Goal: Task Accomplishment & Management: Complete application form

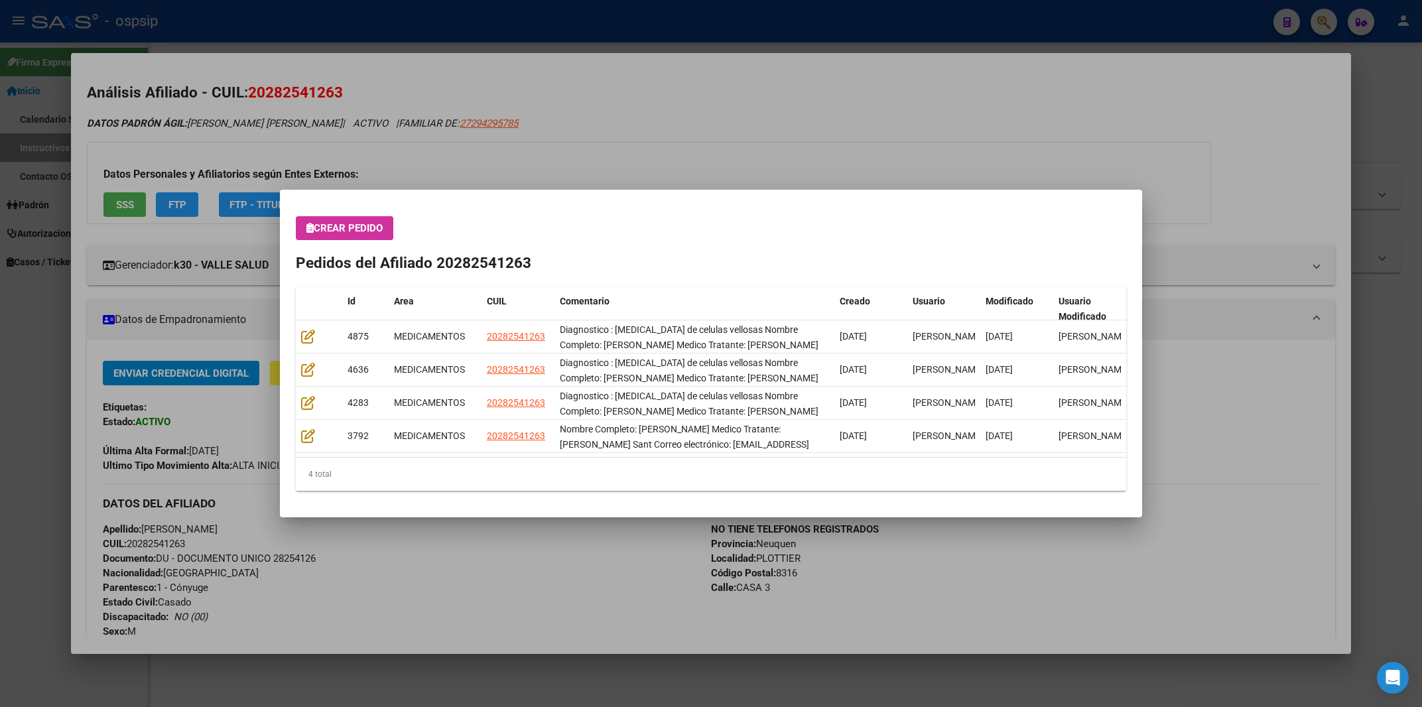
click at [439, 21] on div at bounding box center [711, 353] width 1422 height 707
click at [439, 21] on div "- ospsip" at bounding box center [647, 21] width 1231 height 29
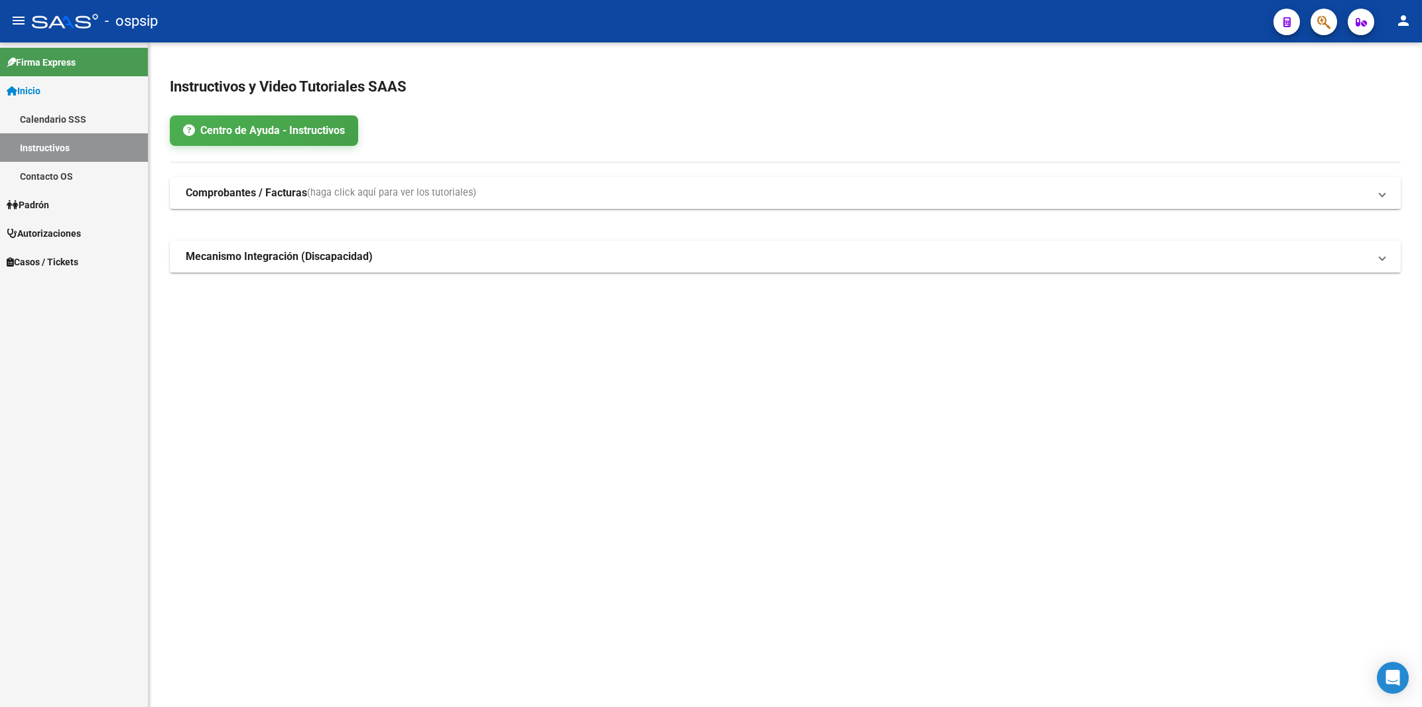
click at [439, 21] on div "- ospsip" at bounding box center [647, 21] width 1231 height 29
click at [56, 224] on link "Autorizaciones" at bounding box center [74, 233] width 148 height 29
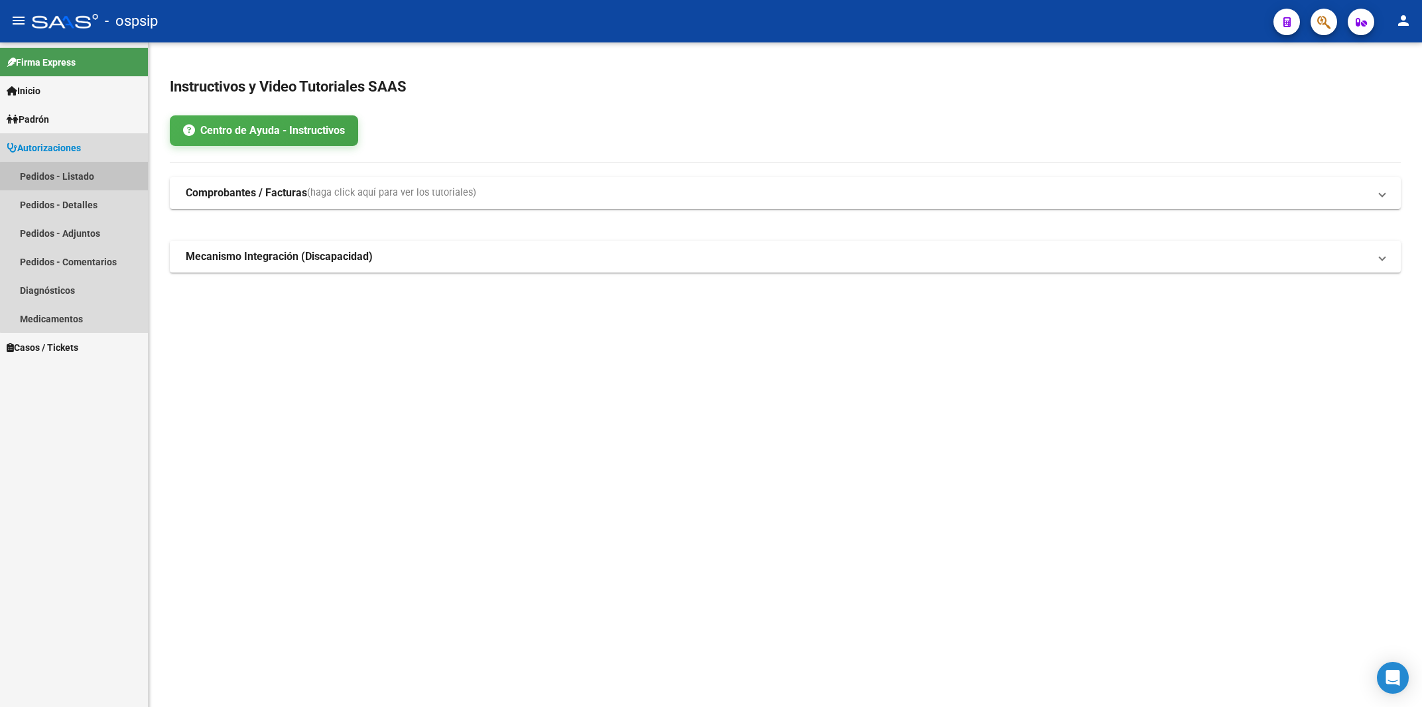
click at [78, 182] on link "Pedidos - Listado" at bounding box center [74, 176] width 148 height 29
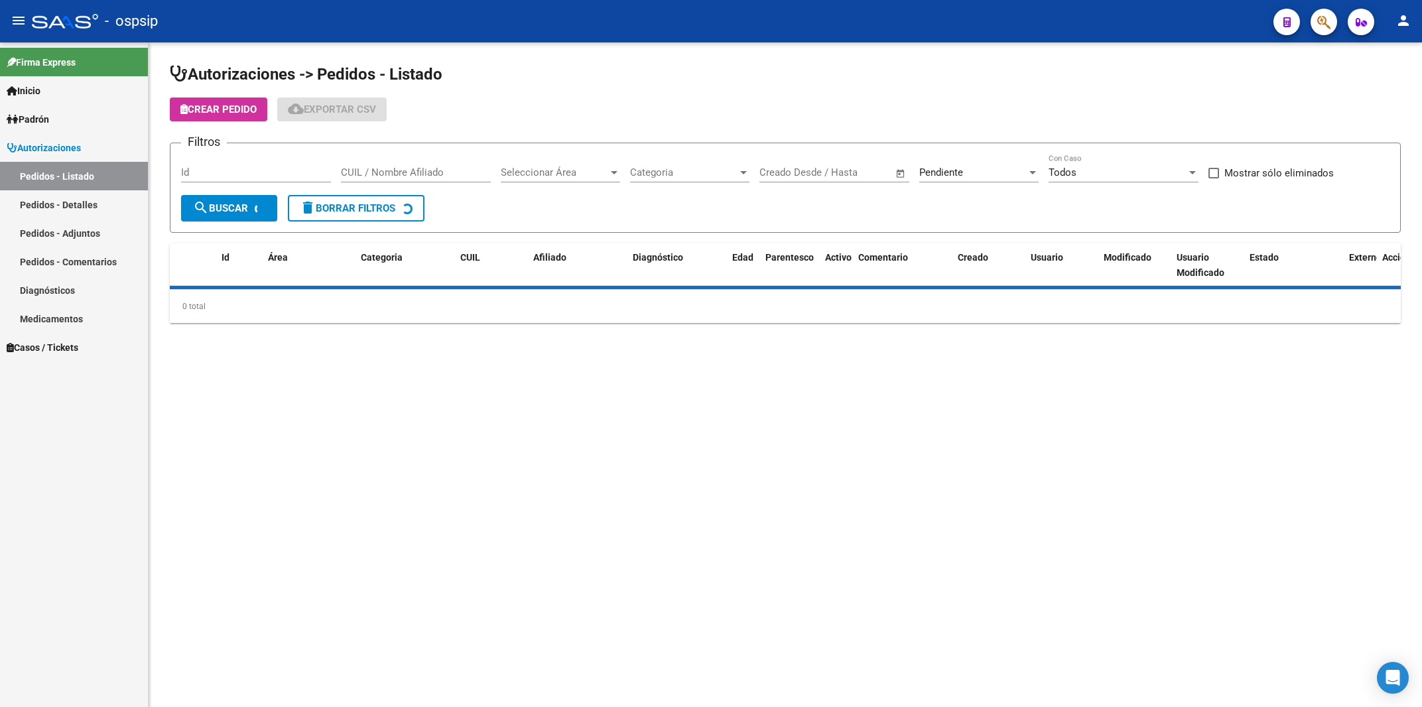
click at [243, 180] on div "Id" at bounding box center [256, 168] width 150 height 29
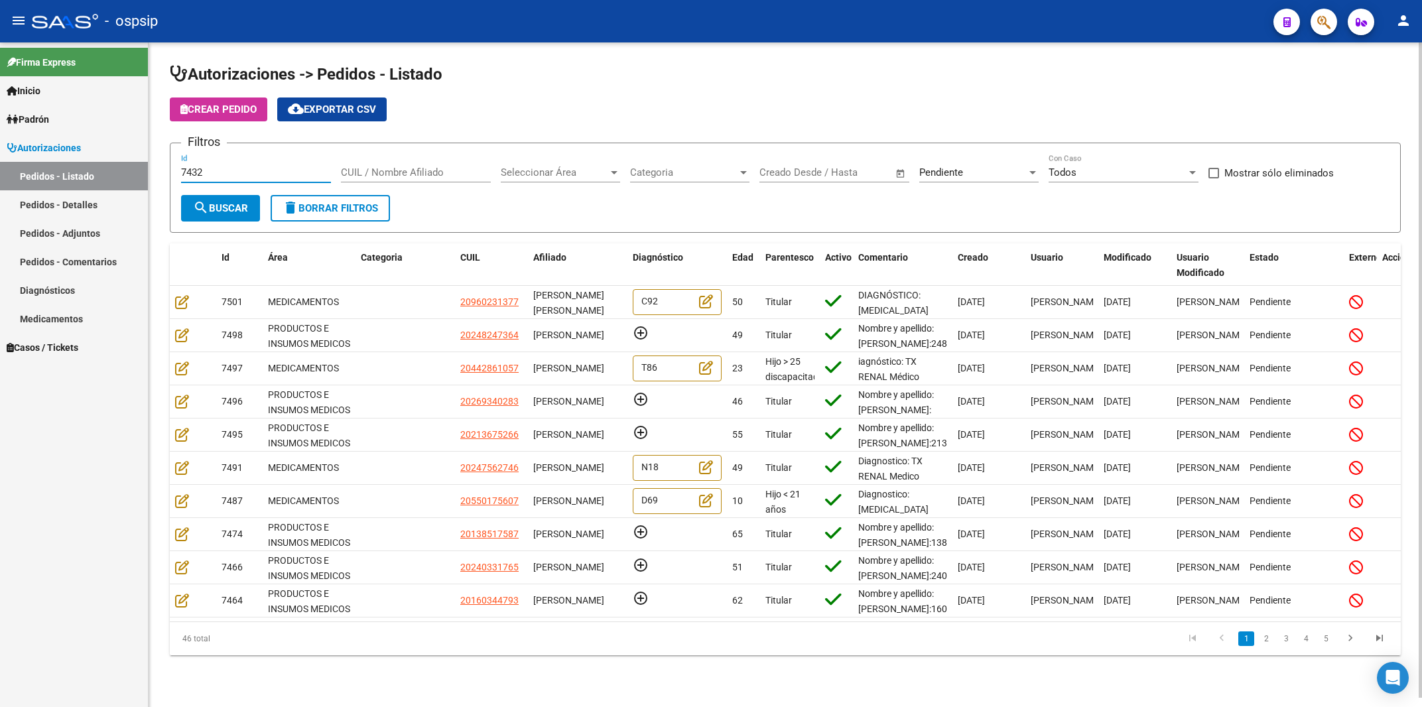
type input "7432"
click at [975, 173] on div "Pendiente" at bounding box center [972, 172] width 107 height 12
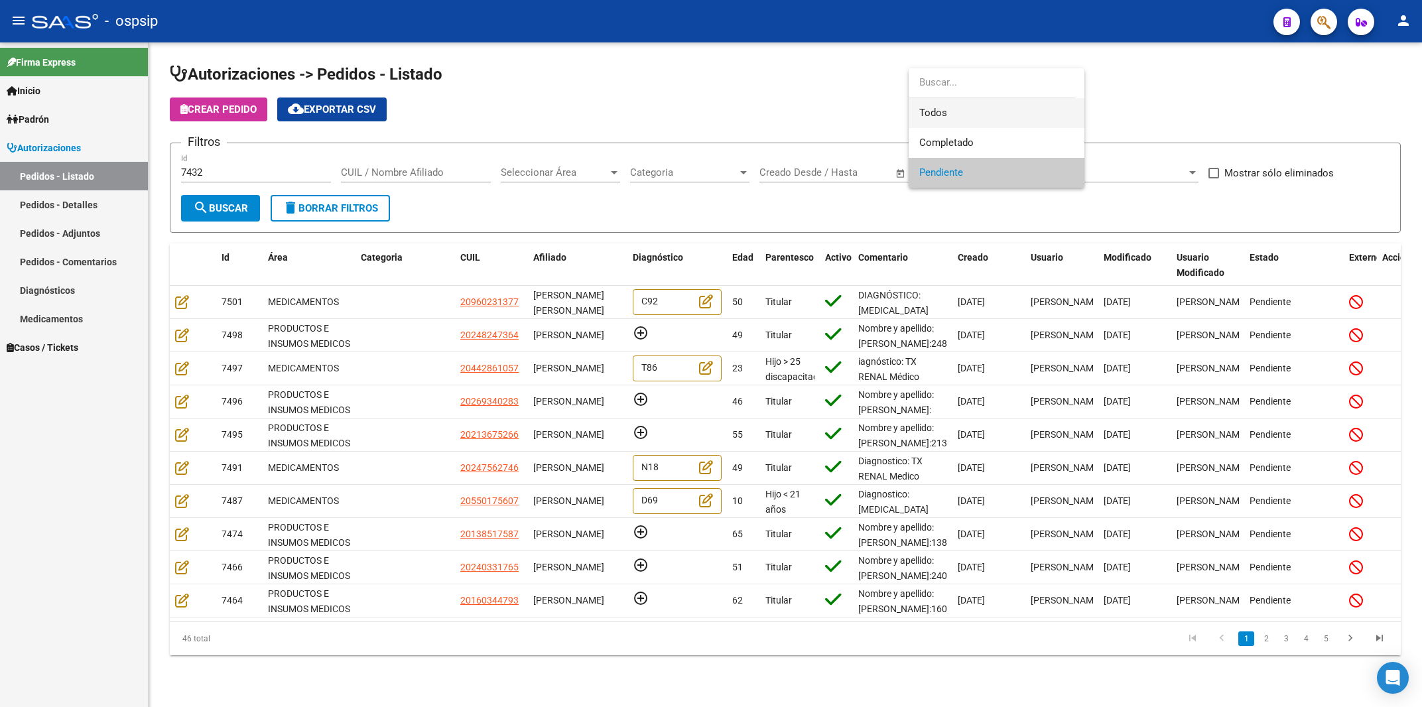
click at [940, 106] on span "Todos" at bounding box center [996, 113] width 155 height 30
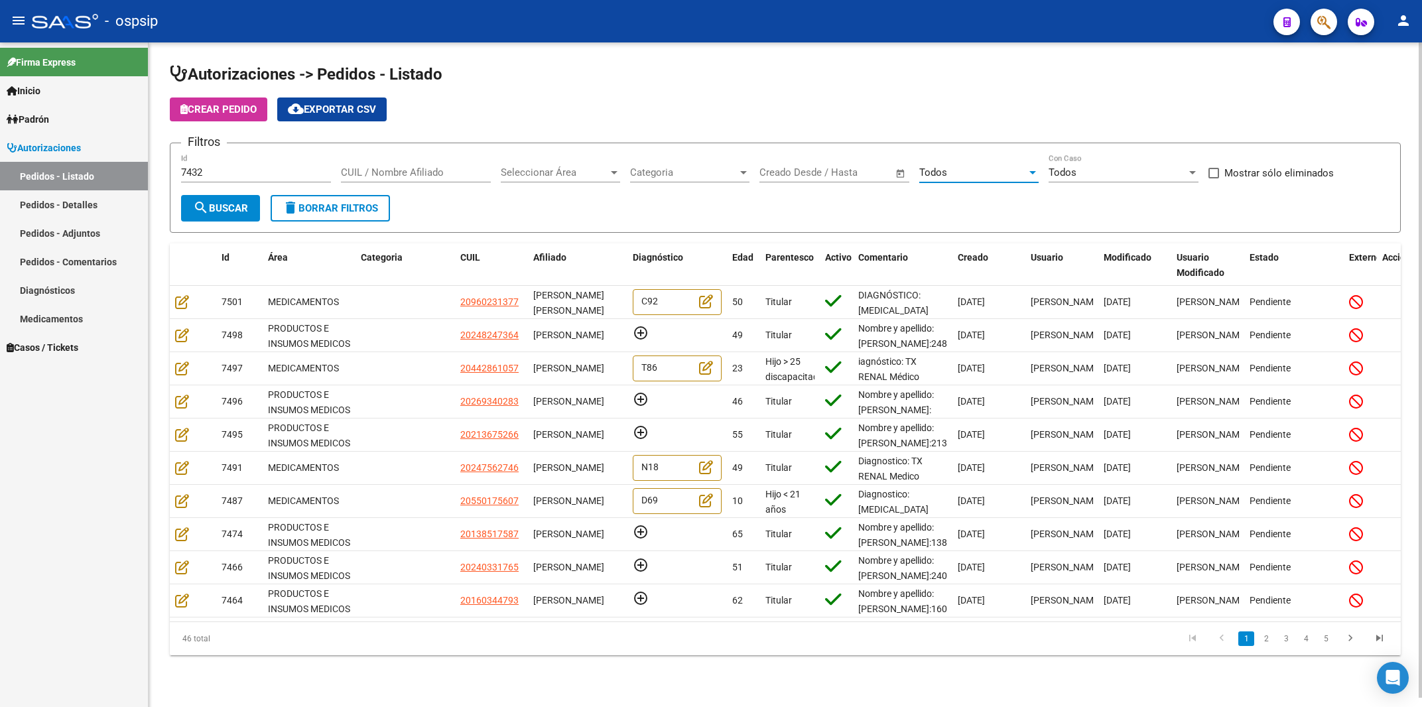
click at [170, 205] on form "Filtros 7432 Id CUIL / Nombre Afiliado Seleccionar Área Seleccionar Área Catego…" at bounding box center [785, 188] width 1231 height 90
click at [203, 208] on mat-icon "search" at bounding box center [201, 208] width 16 height 16
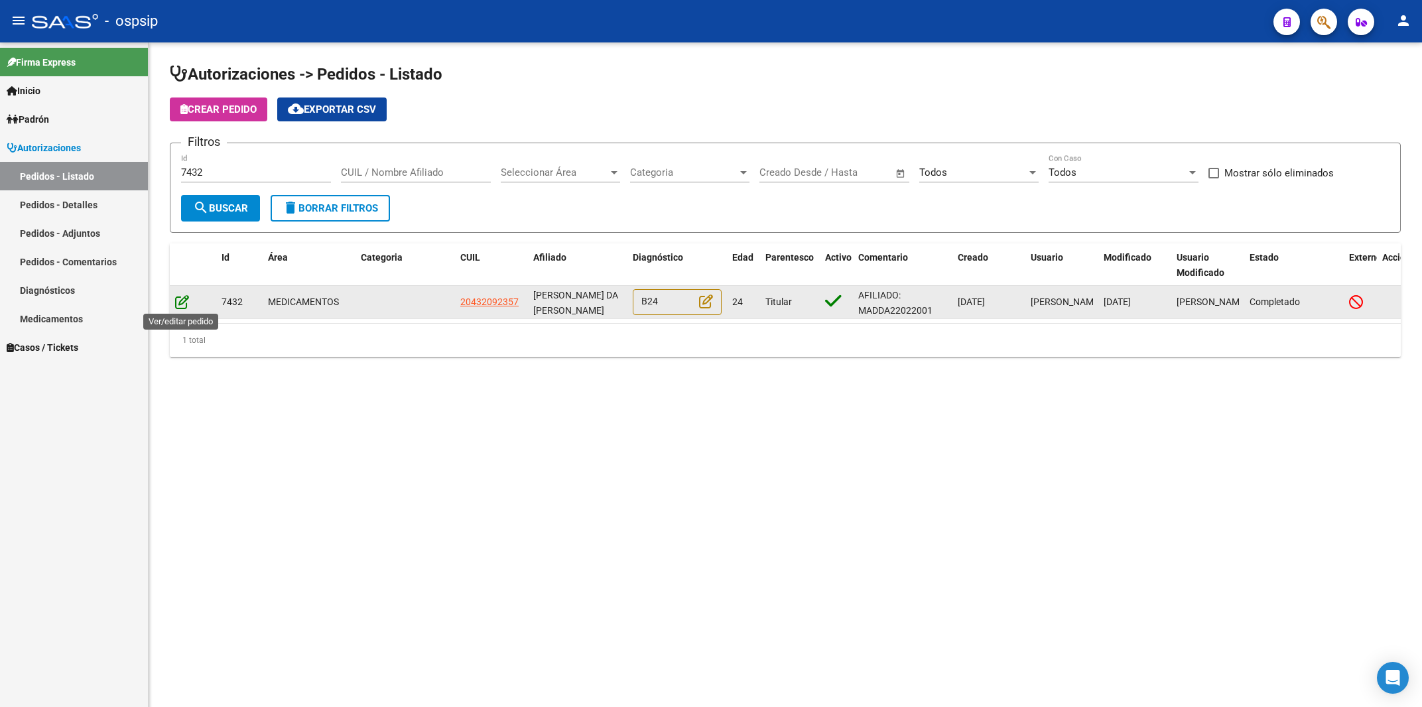
click at [182, 300] on icon at bounding box center [182, 302] width 14 height 15
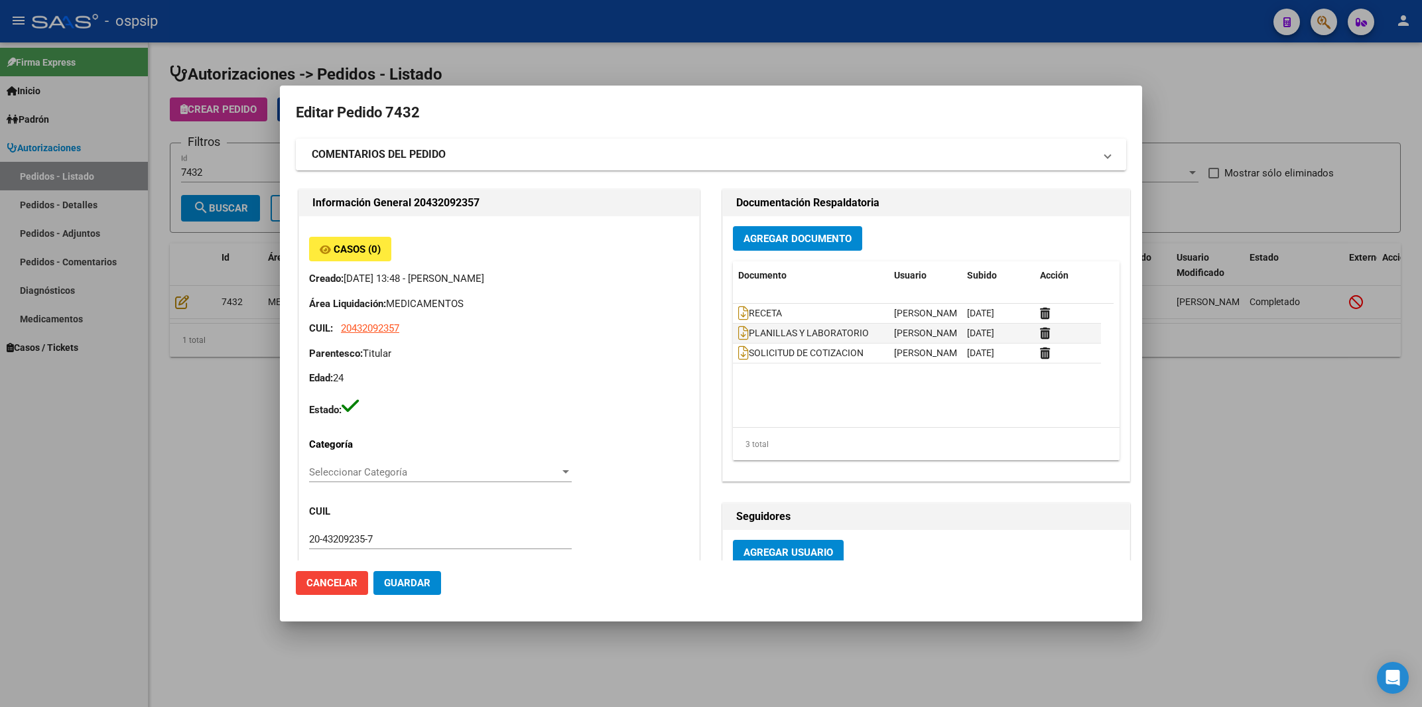
click at [410, 151] on strong "COMENTARIOS DEL PEDIDO" at bounding box center [379, 155] width 134 height 16
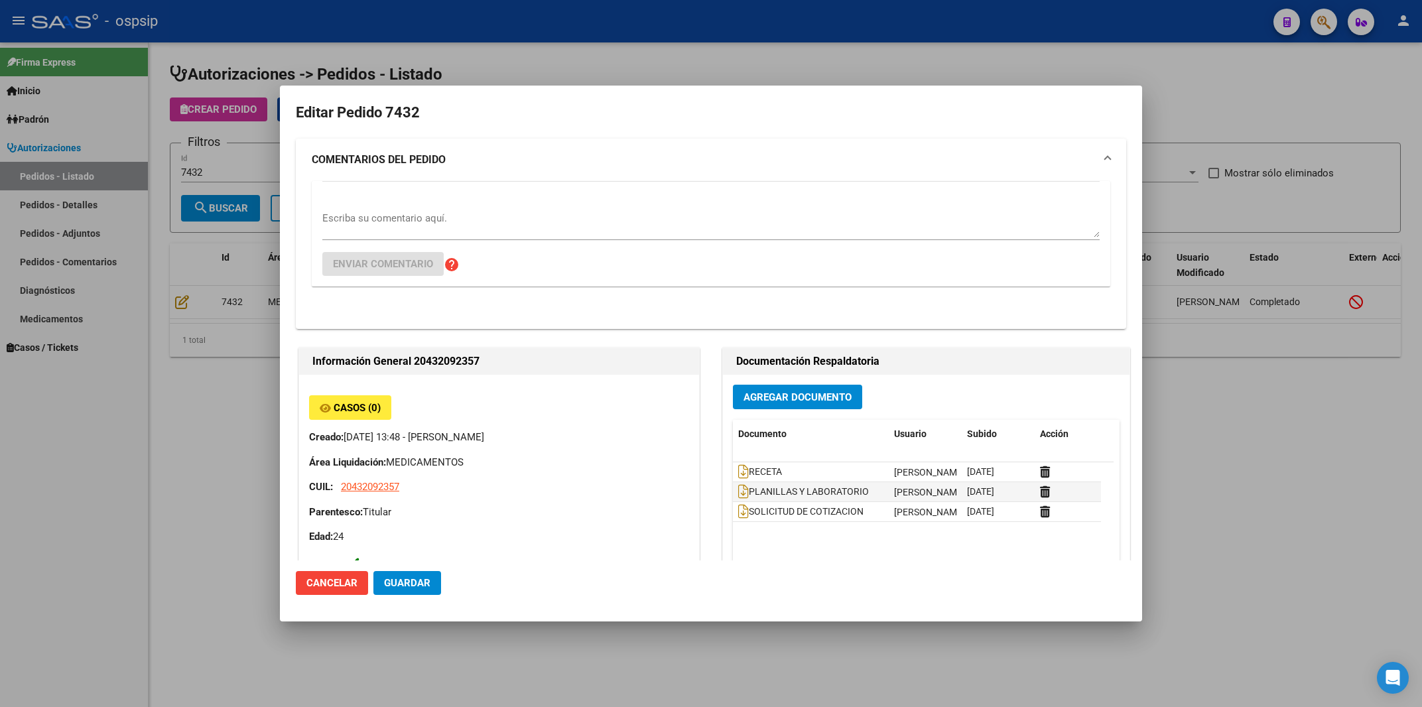
click at [382, 207] on div "Escriba su comentario aquí. Enviar comentario help" at bounding box center [710, 233] width 777 height 105
click at [379, 226] on textarea "Escriba su comentario aquí." at bounding box center [710, 224] width 777 height 27
paste textarea "3794-202989"
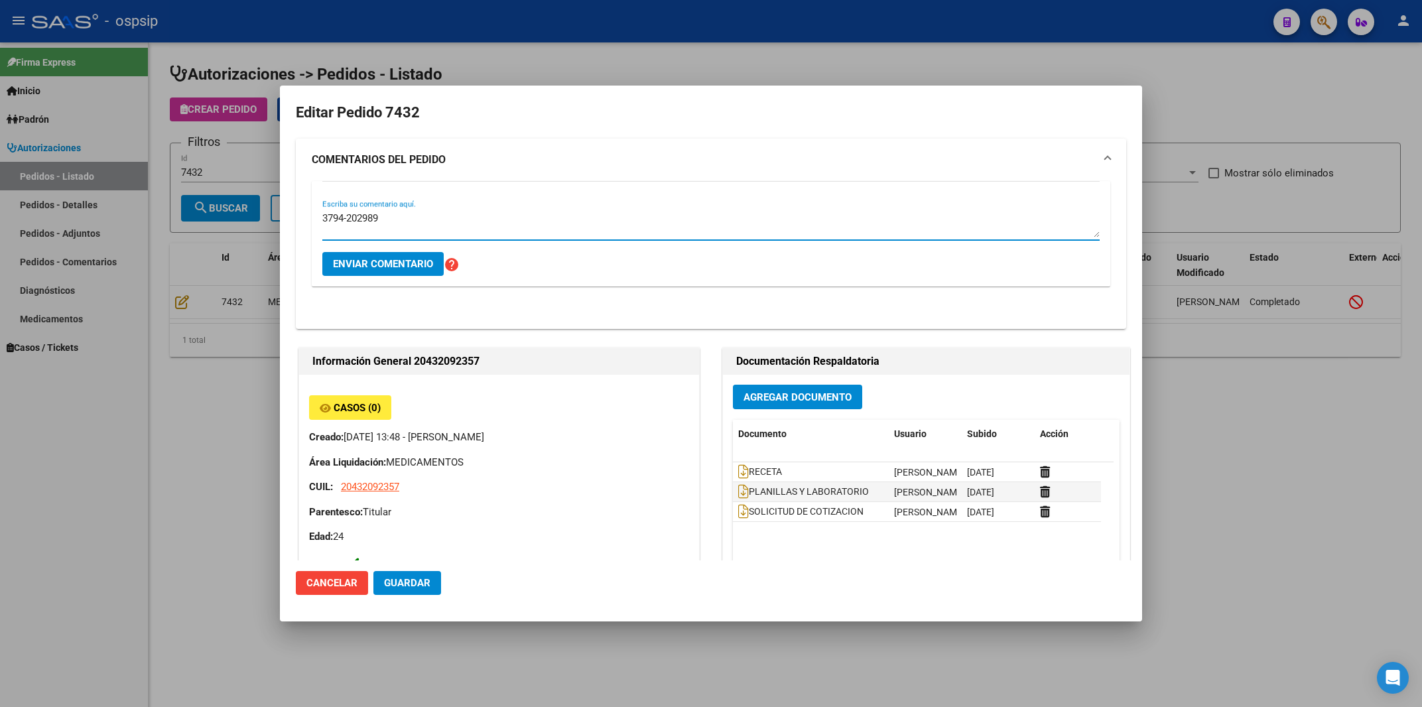
click at [326, 217] on textarea "3794-202989" at bounding box center [710, 224] width 777 height 27
type textarea "AGREGA NUMERO DE CONTACTO 3794-202989"
click at [373, 264] on span "Enviar comentario" at bounding box center [383, 264] width 100 height 12
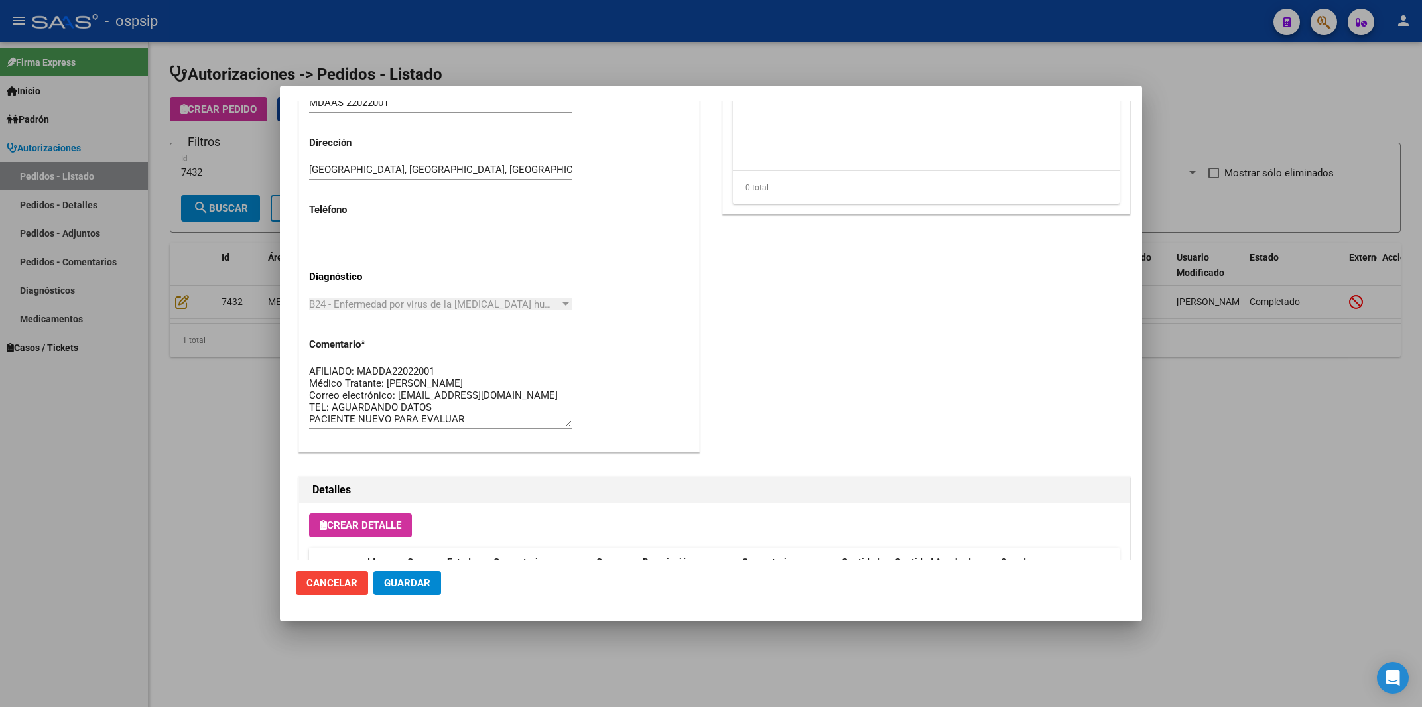
scroll to position [924, 0]
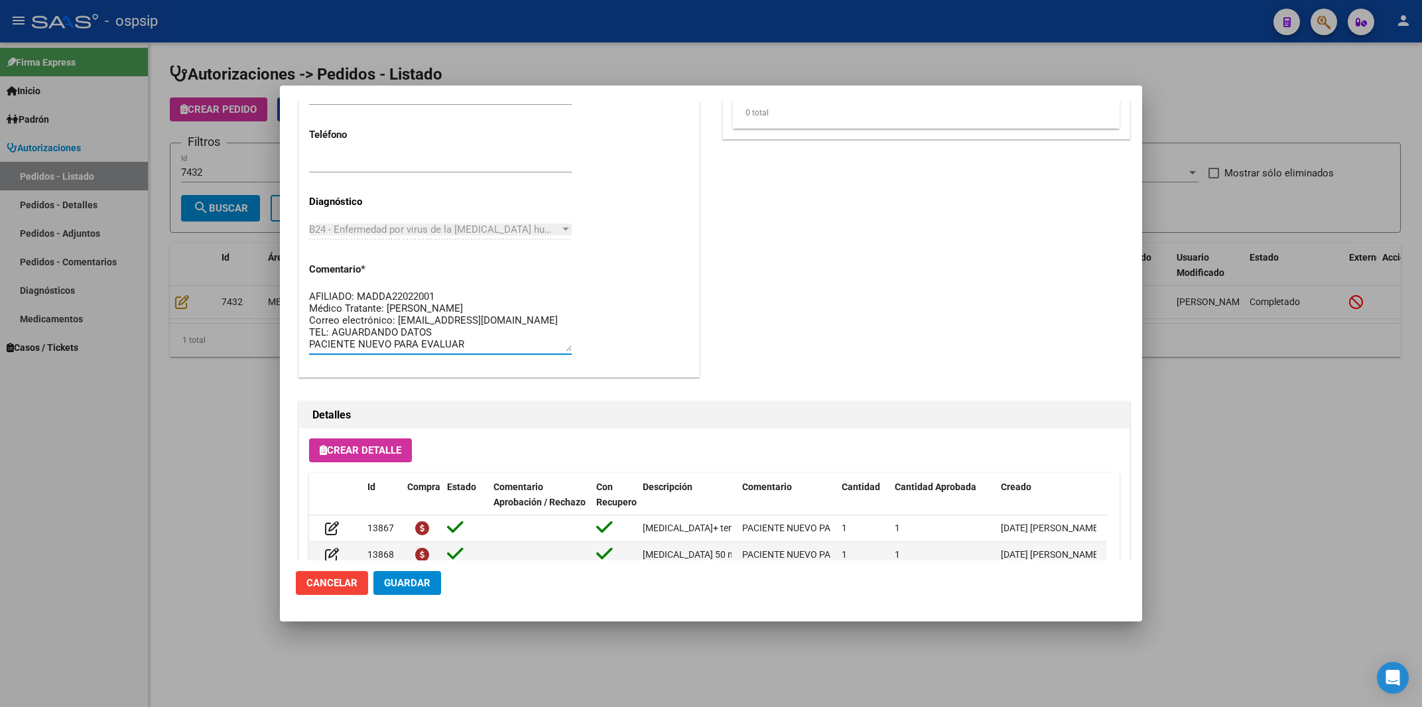
drag, startPoint x: 332, startPoint y: 330, endPoint x: 434, endPoint y: 328, distance: 102.2
click at [434, 328] on textarea "AFILIADO: MADDA22022001 Médico Tratante: ACHINELLI Correo electrónico: decorrie…" at bounding box center [440, 320] width 263 height 62
paste textarea "3794-202989"
type textarea "AFILIADO: MADDA22022001 Médico Tratante: ACHINELLI Correo electrónico: decorrie…"
click at [415, 583] on span "Guardar" at bounding box center [407, 583] width 46 height 12
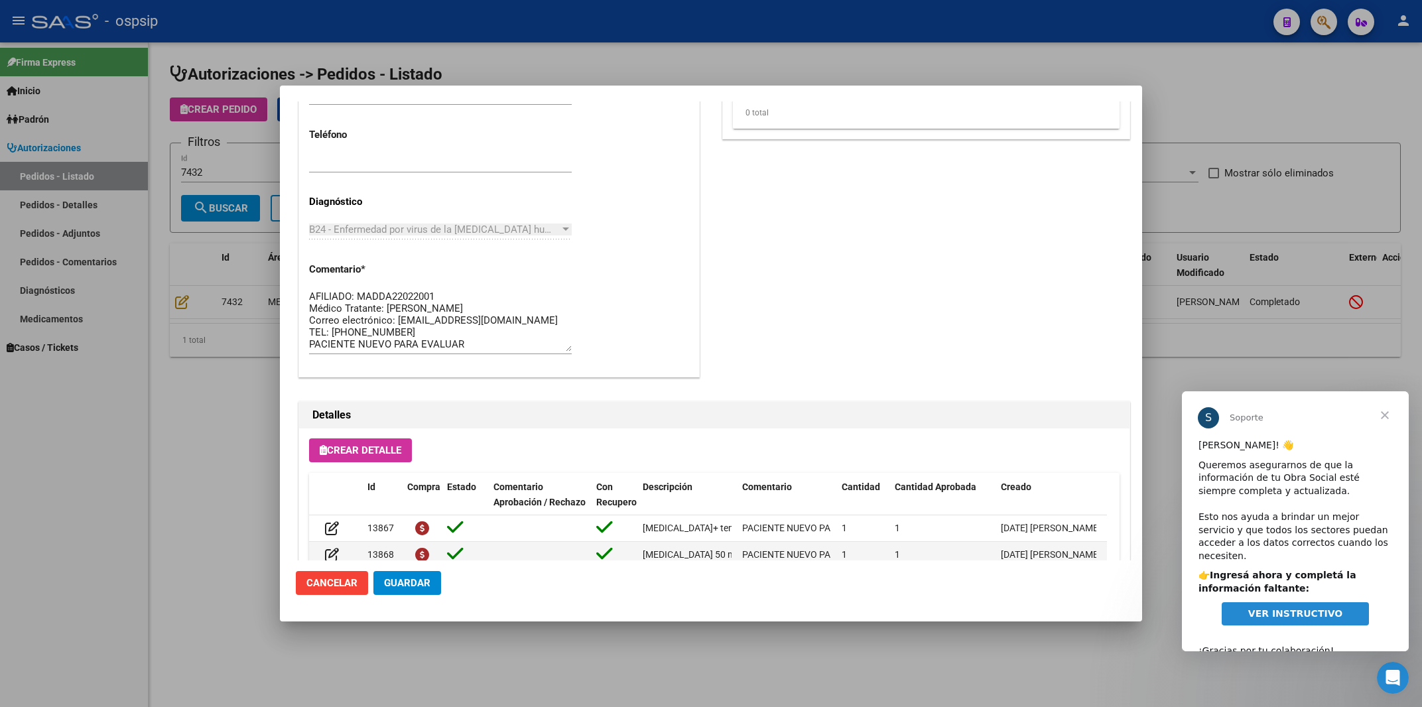
scroll to position [0, 0]
click at [1388, 413] on span "Cerrar" at bounding box center [1385, 415] width 48 height 48
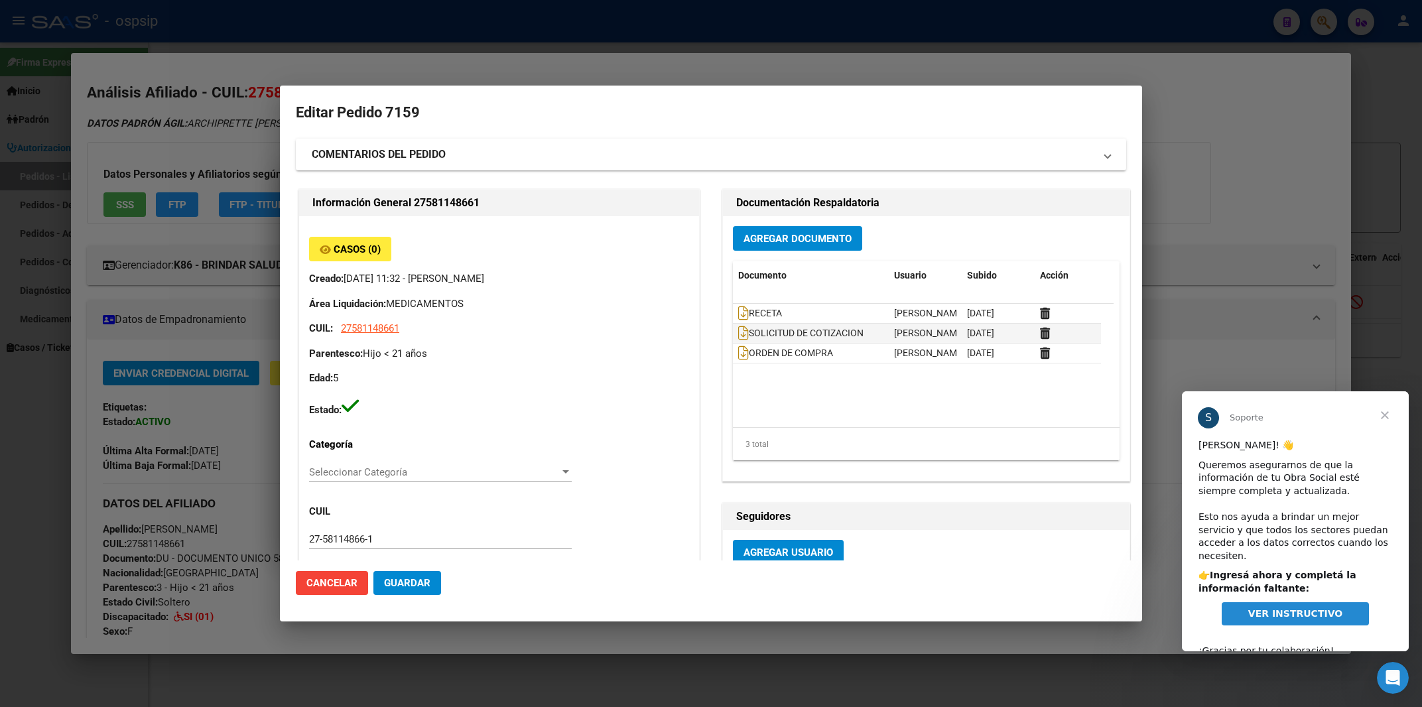
scroll to position [799, 0]
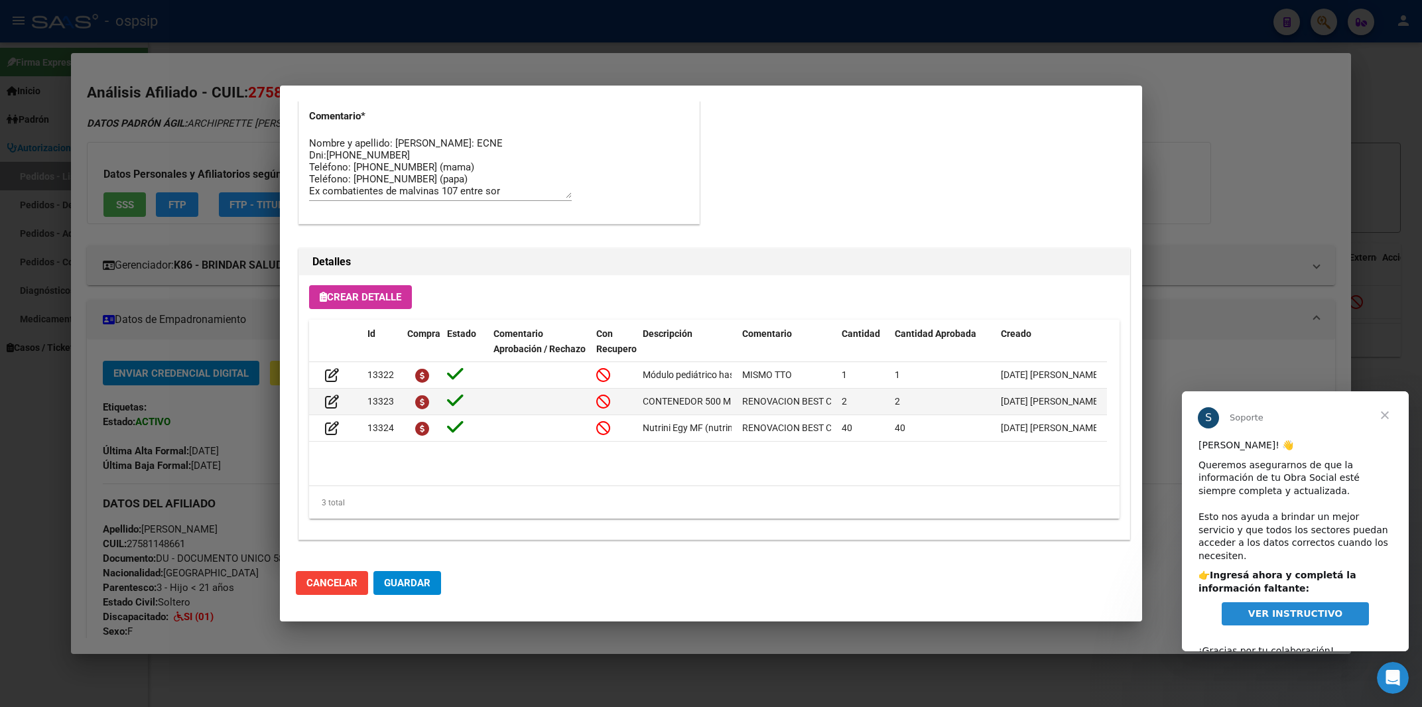
click at [675, 25] on div at bounding box center [711, 353] width 1422 height 707
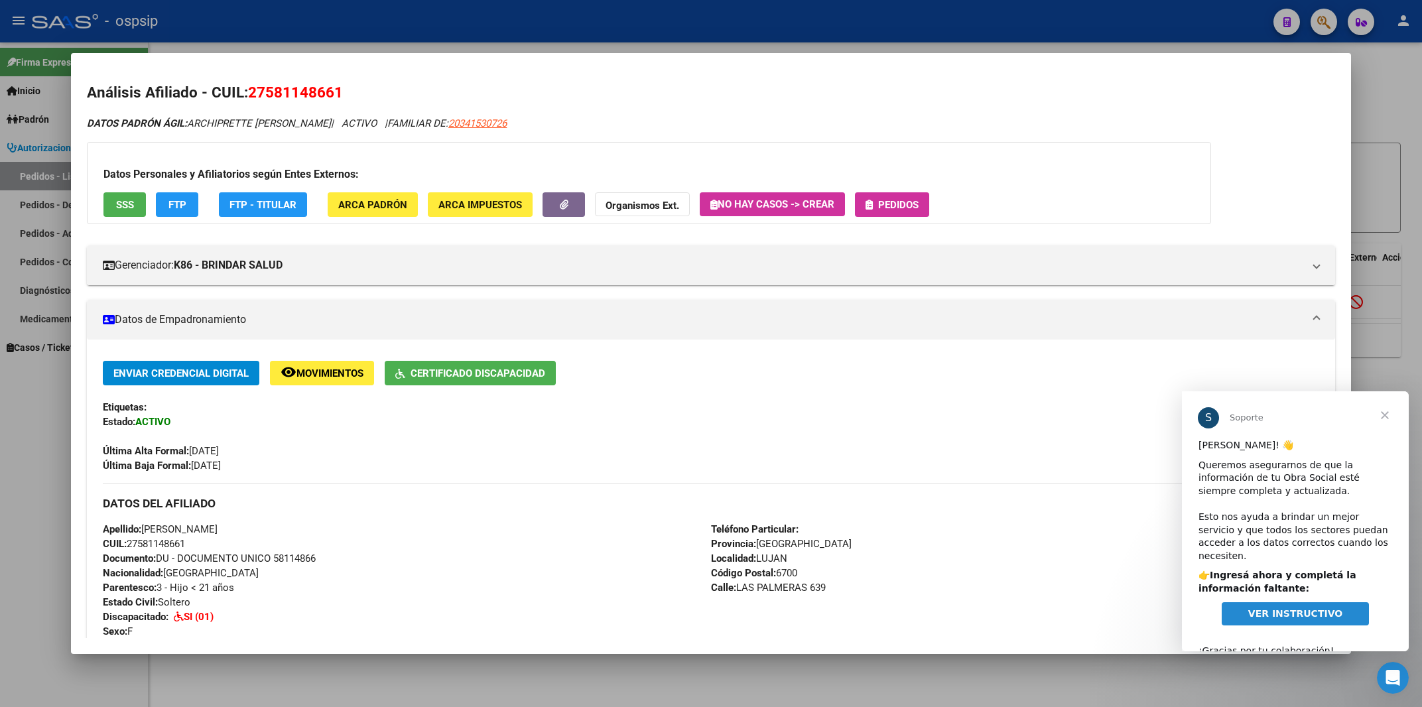
click at [675, 25] on div at bounding box center [711, 353] width 1422 height 707
click at [675, 25] on div "- ospsip" at bounding box center [647, 21] width 1231 height 29
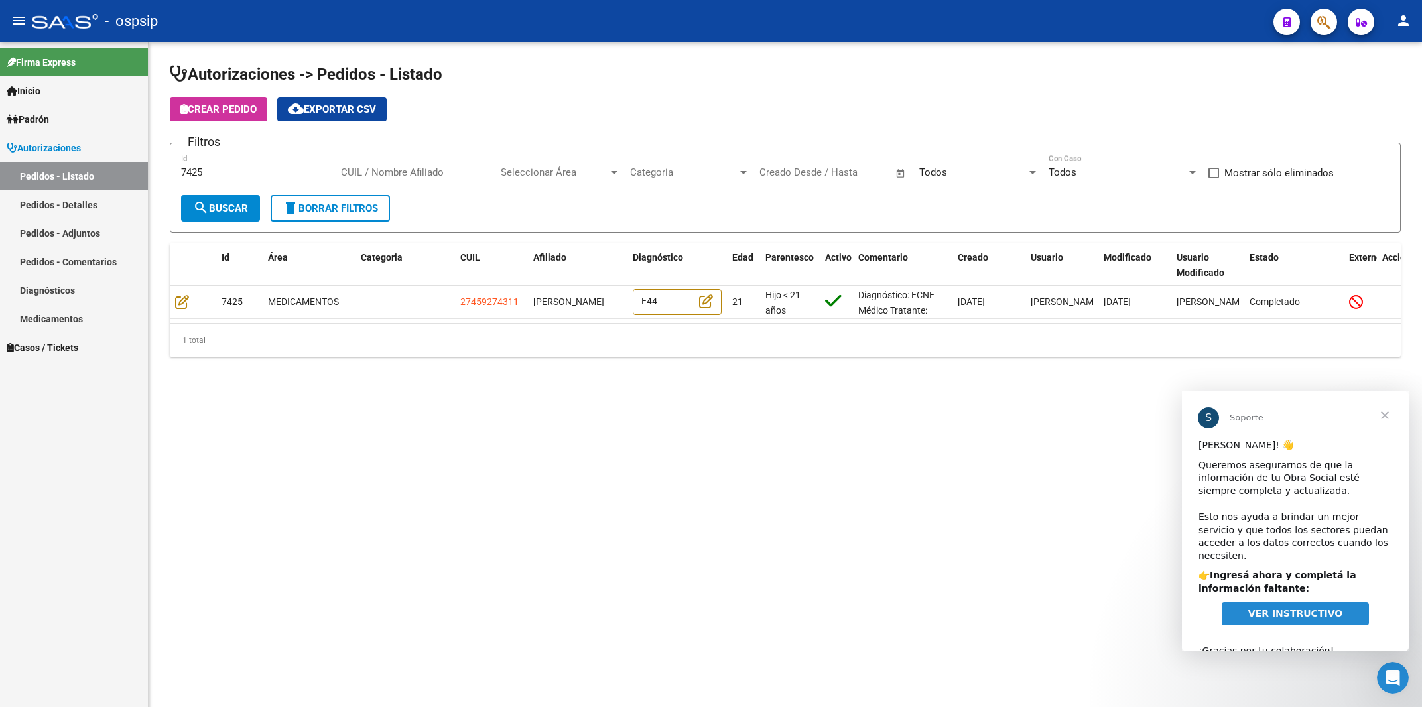
click at [1385, 415] on span "Cerrar" at bounding box center [1385, 415] width 48 height 48
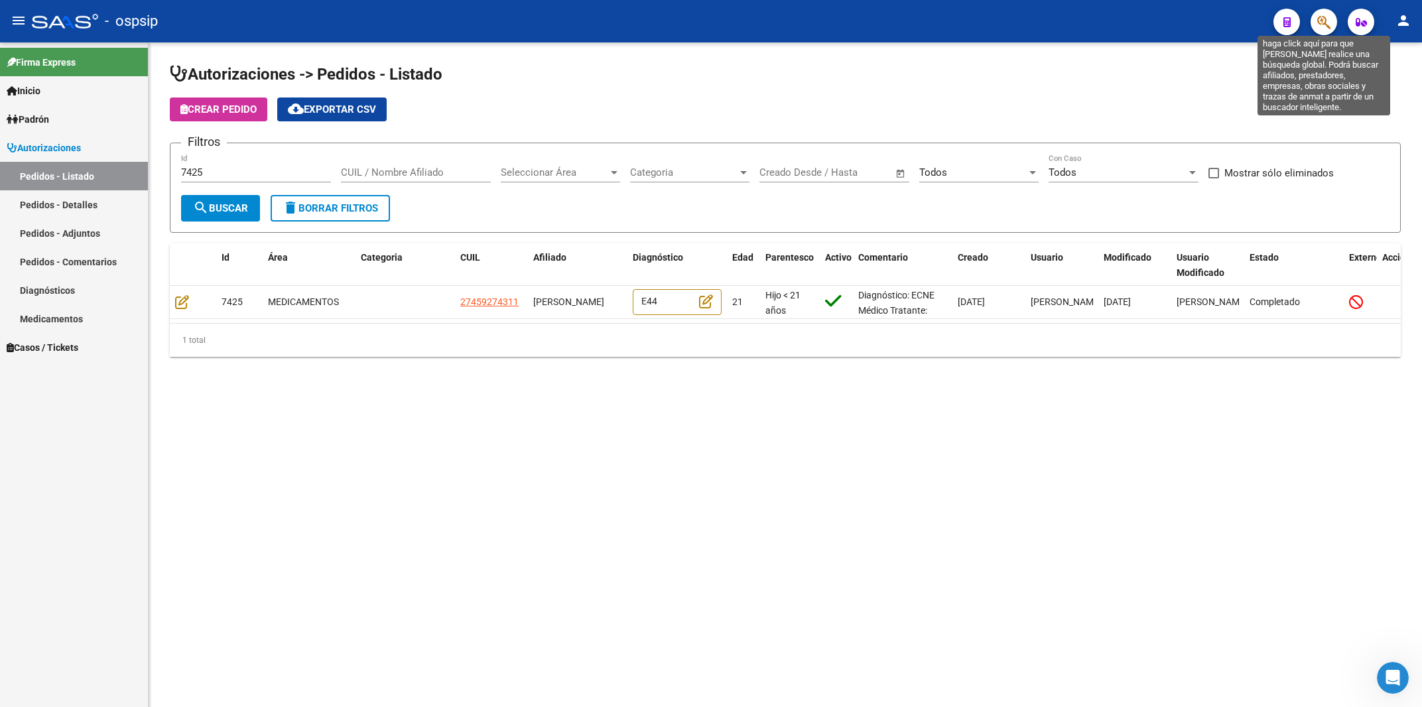
click at [1327, 15] on icon "button" at bounding box center [1323, 22] width 13 height 15
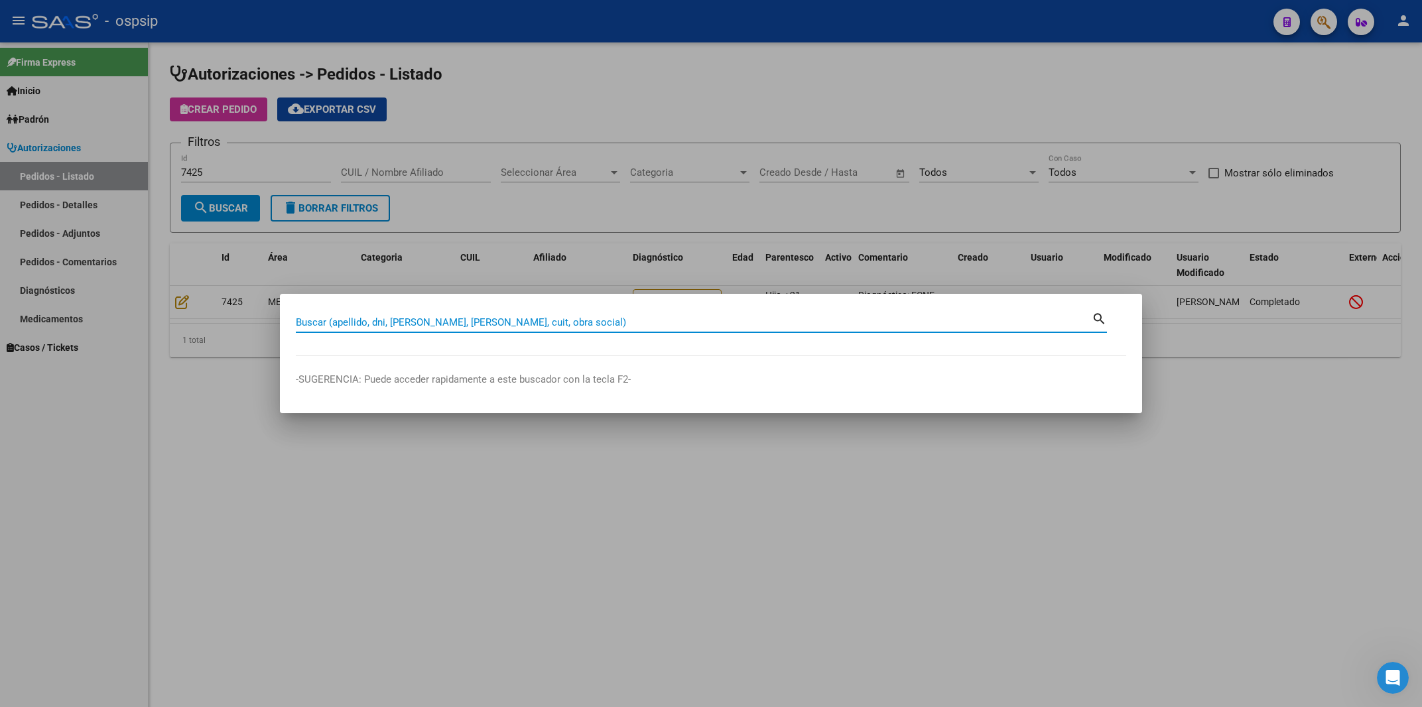
paste input "41170857"
type input "41170857"
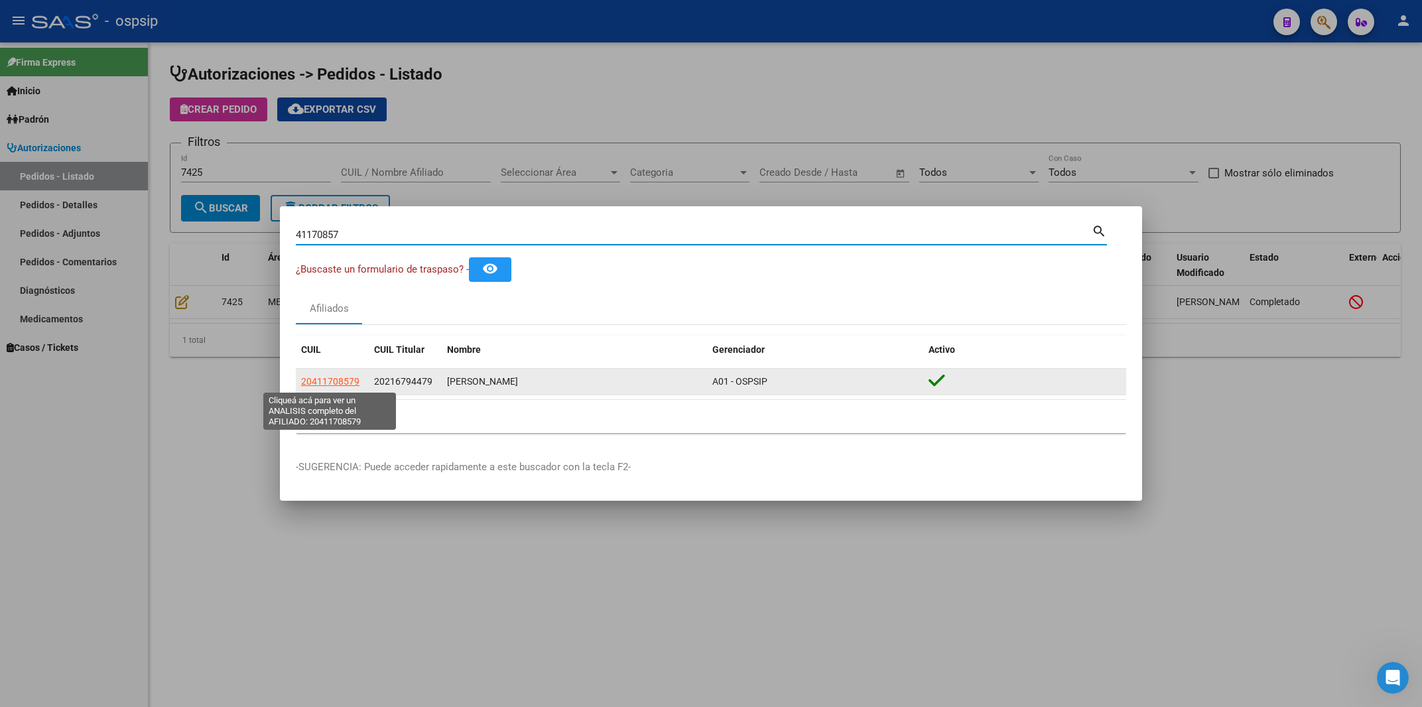
click at [324, 383] on span "20411708579" at bounding box center [330, 381] width 58 height 11
type textarea "20411708579"
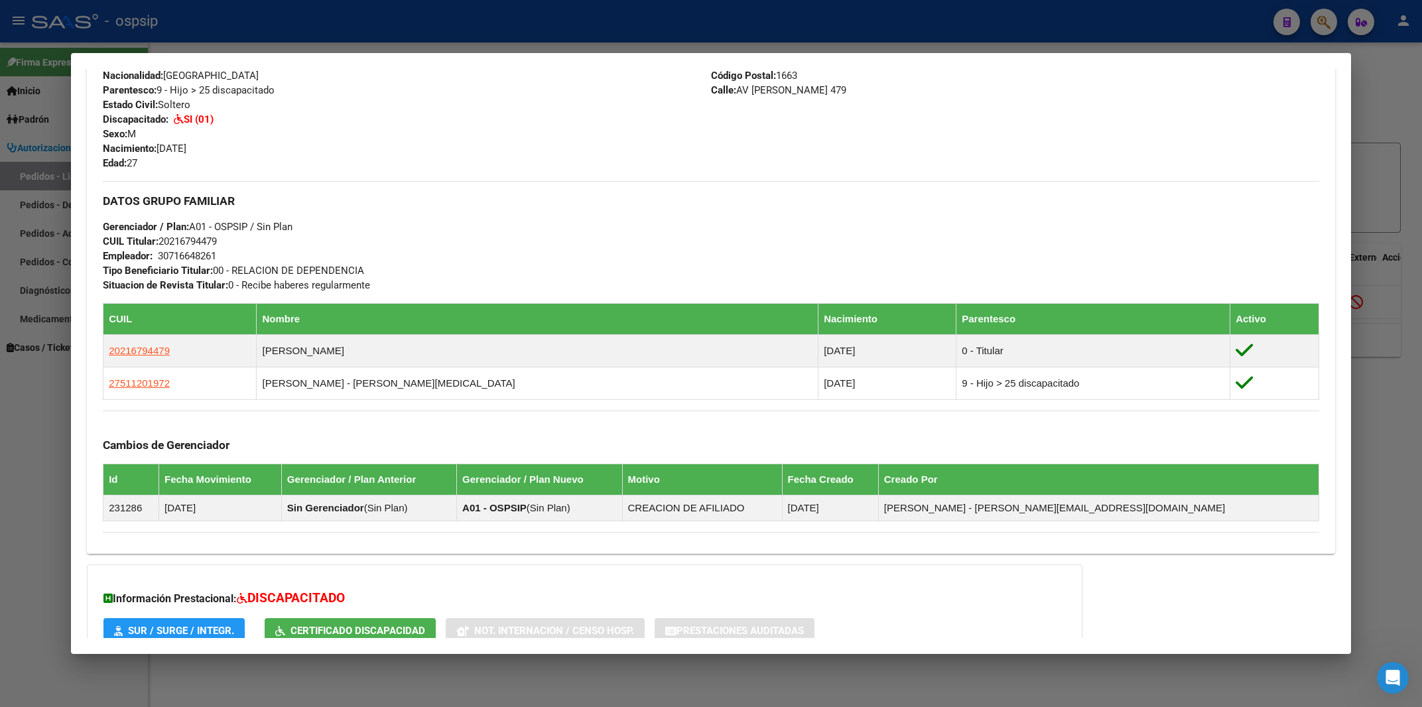
scroll to position [624, 0]
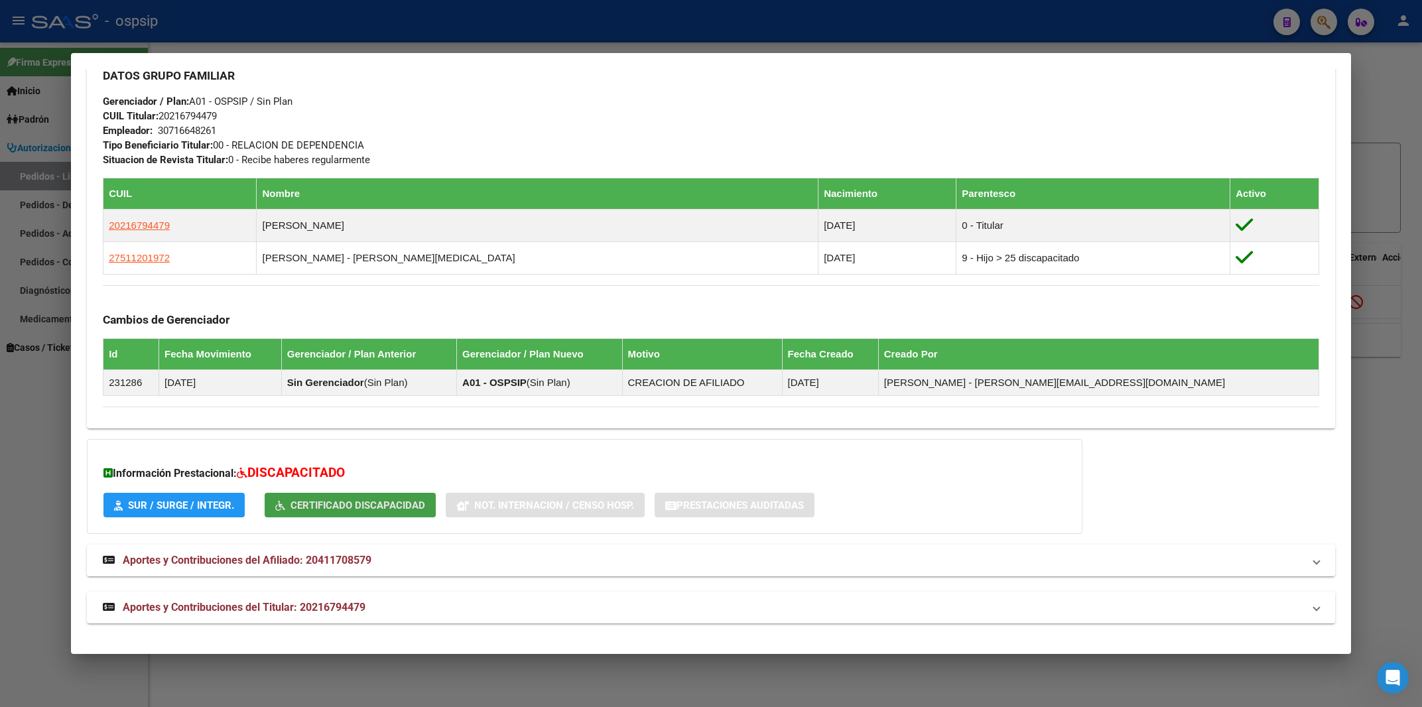
click at [355, 504] on span "Certificado Discapacidad" at bounding box center [358, 505] width 135 height 12
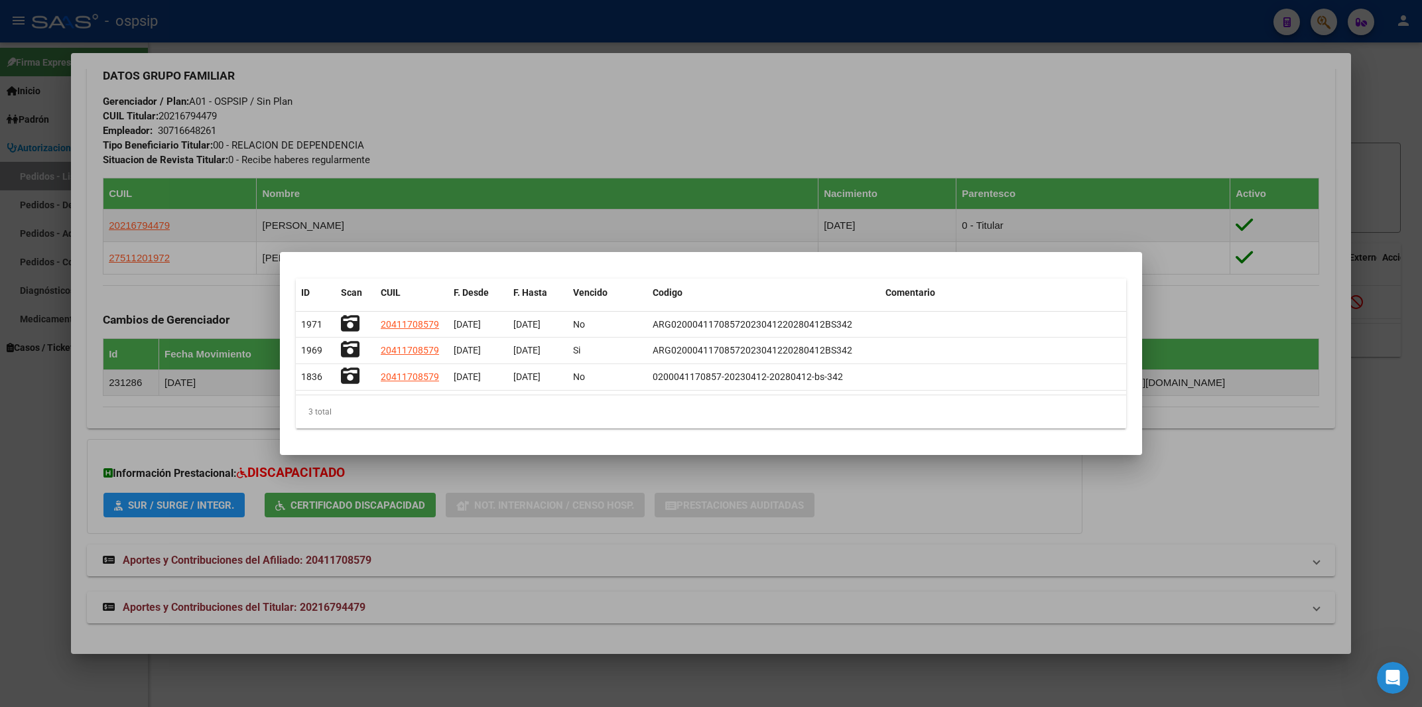
click at [682, 115] on div at bounding box center [711, 353] width 1422 height 707
